Goal: Transaction & Acquisition: Purchase product/service

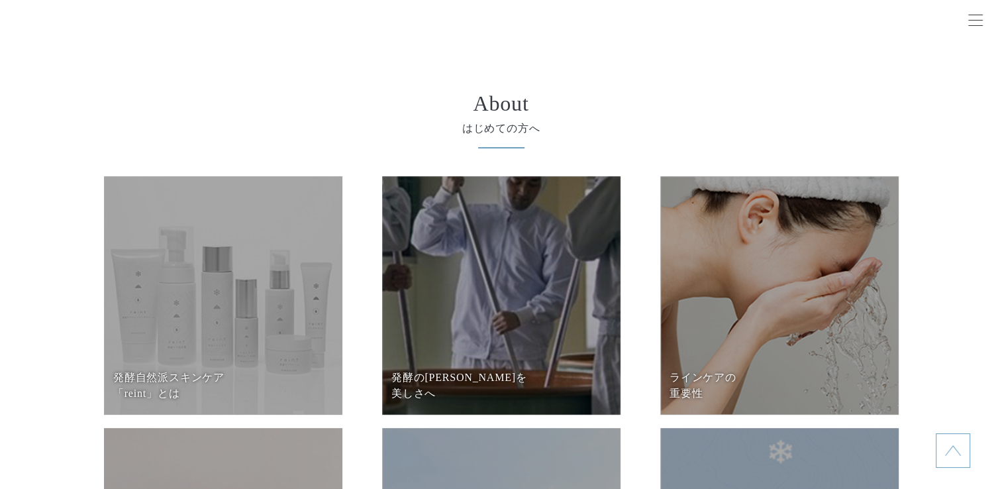
scroll to position [5366, 0]
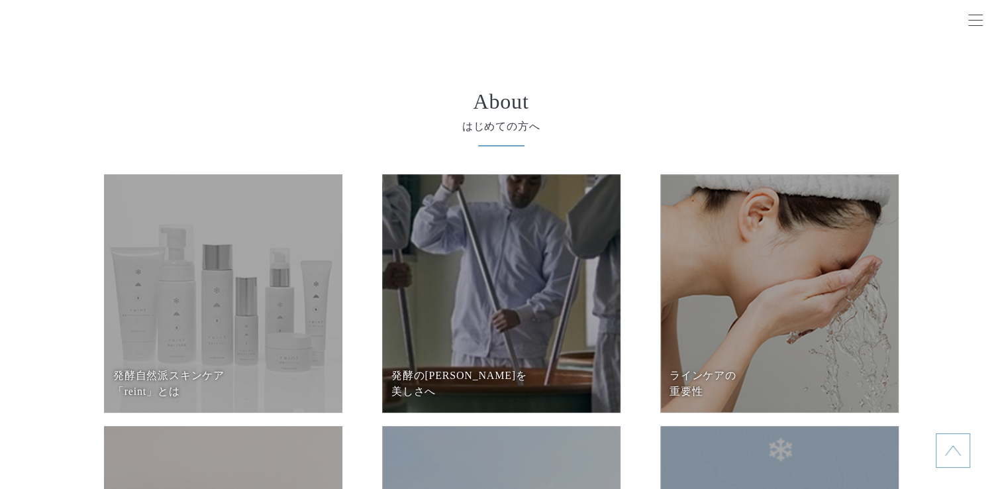
click at [162, 256] on dd at bounding box center [223, 293] width 238 height 238
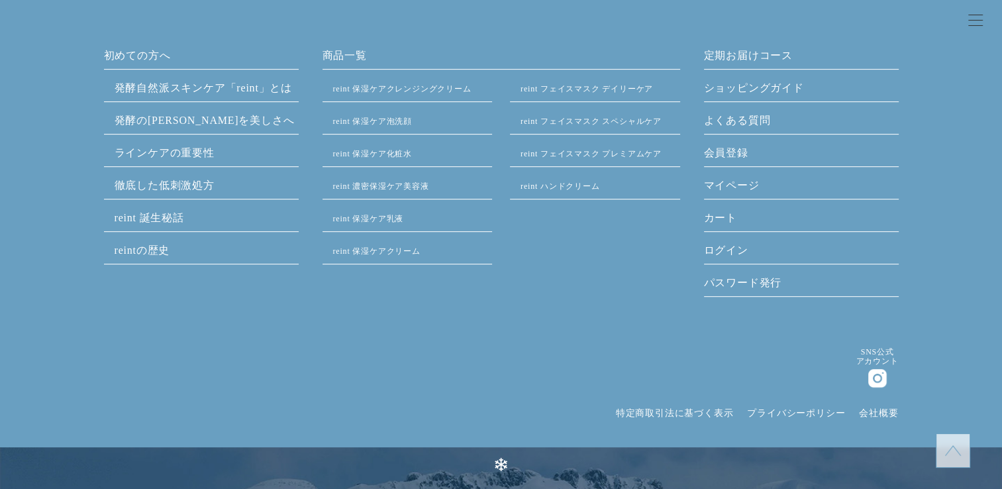
scroll to position [5564, 0]
click at [378, 118] on link "reint 保湿ケア泡洗顔" at bounding box center [372, 122] width 79 height 9
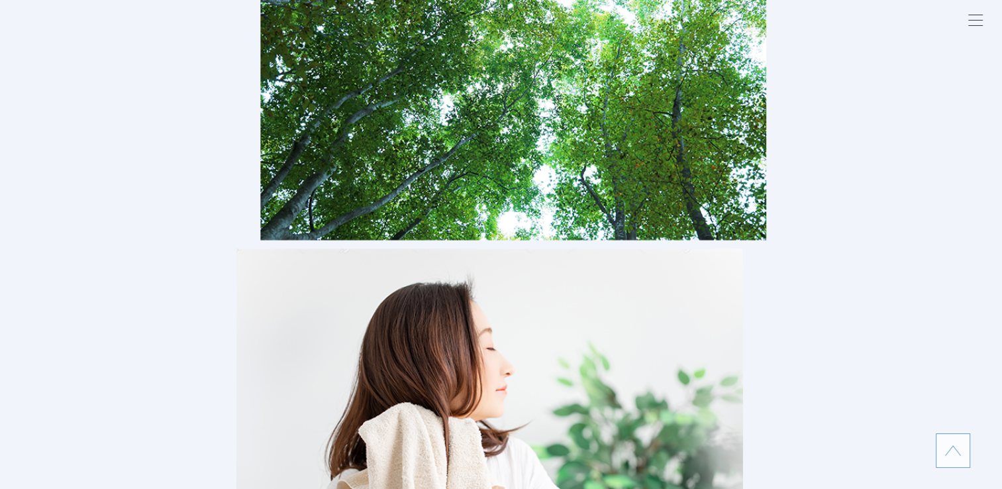
scroll to position [4041, 0]
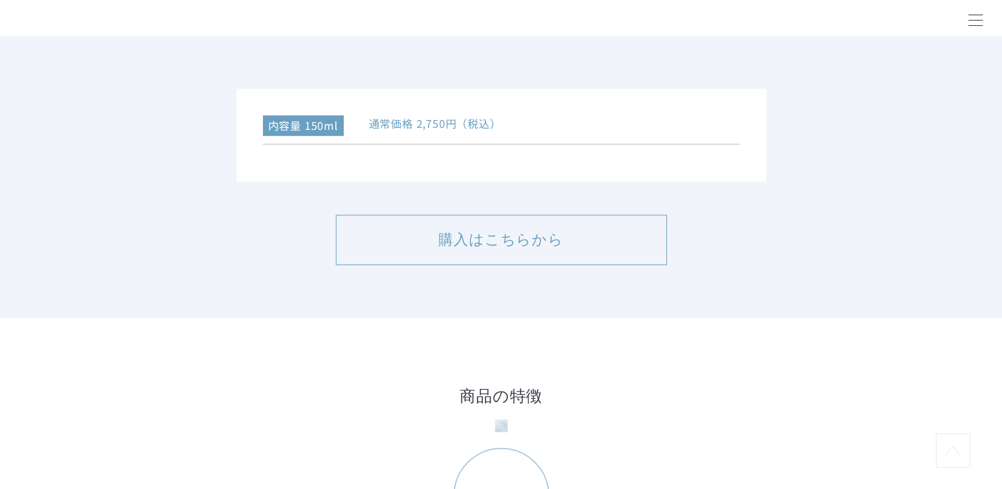
scroll to position [861, 0]
